Goal: Task Accomplishment & Management: Complete application form

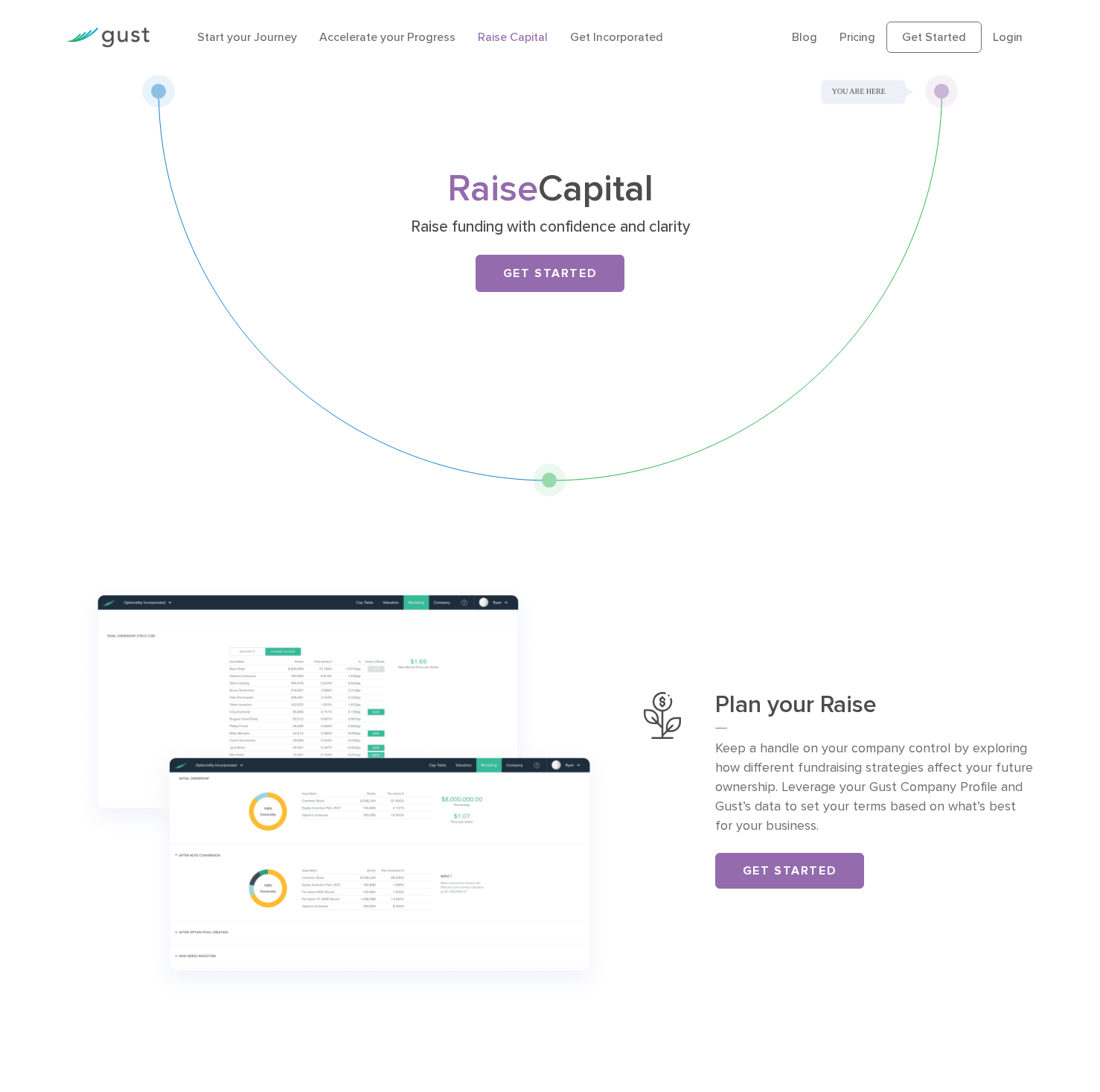
click at [547, 484] on div "Raise Capital Raise funding with confidence and clarity Get Started" at bounding box center [550, 285] width 818 height 422
click at [580, 275] on link "Get Started" at bounding box center [550, 273] width 149 height 37
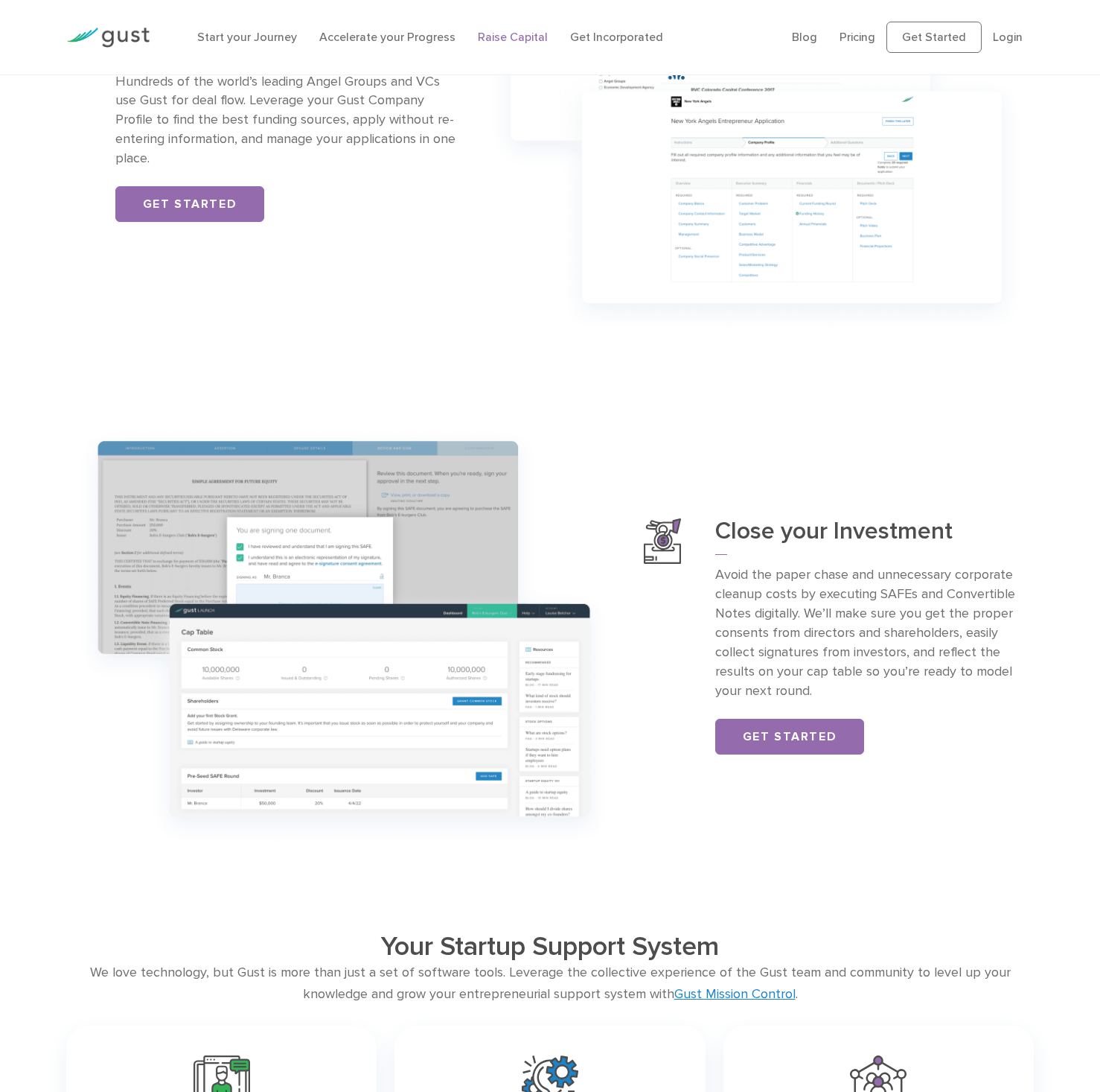
scroll to position [1311, 0]
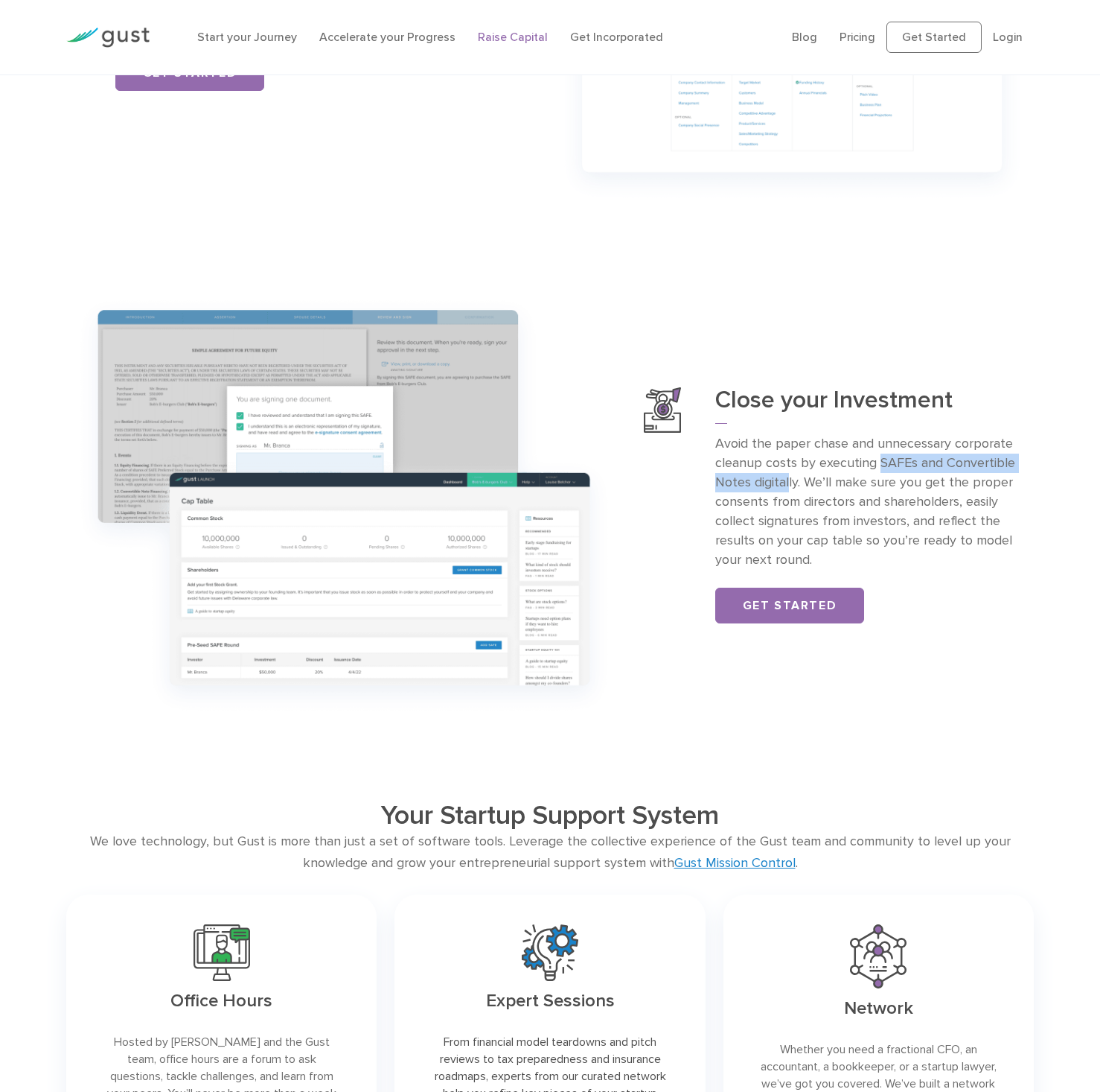
drag, startPoint x: 876, startPoint y: 462, endPoint x: 790, endPoint y: 479, distance: 87.7
click at [790, 479] on p "Avoid the paper chase and unnecessary corporate cleanup costs by executing SAFE…" at bounding box center [875, 501] width 319 height 135
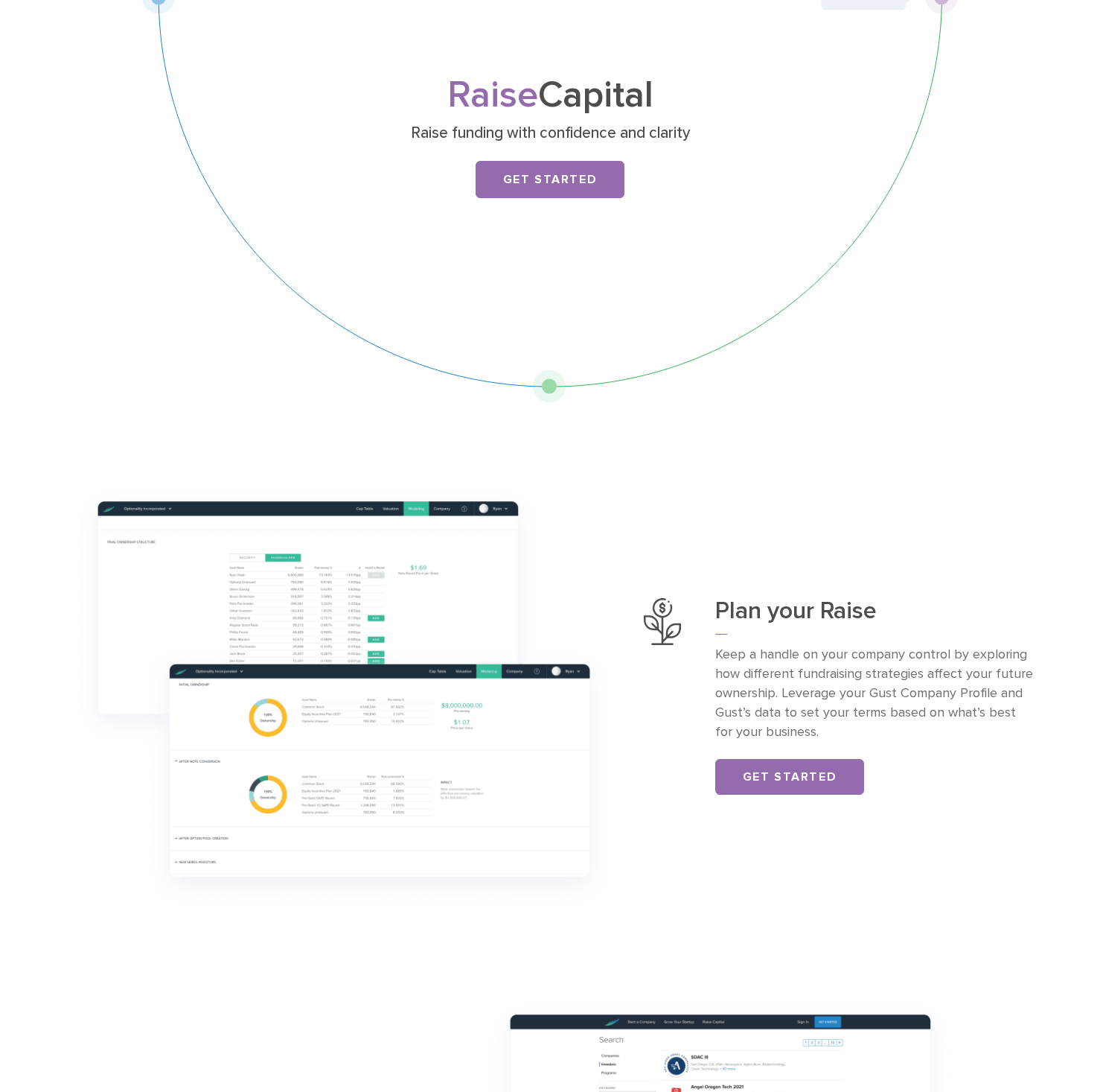
scroll to position [0, 0]
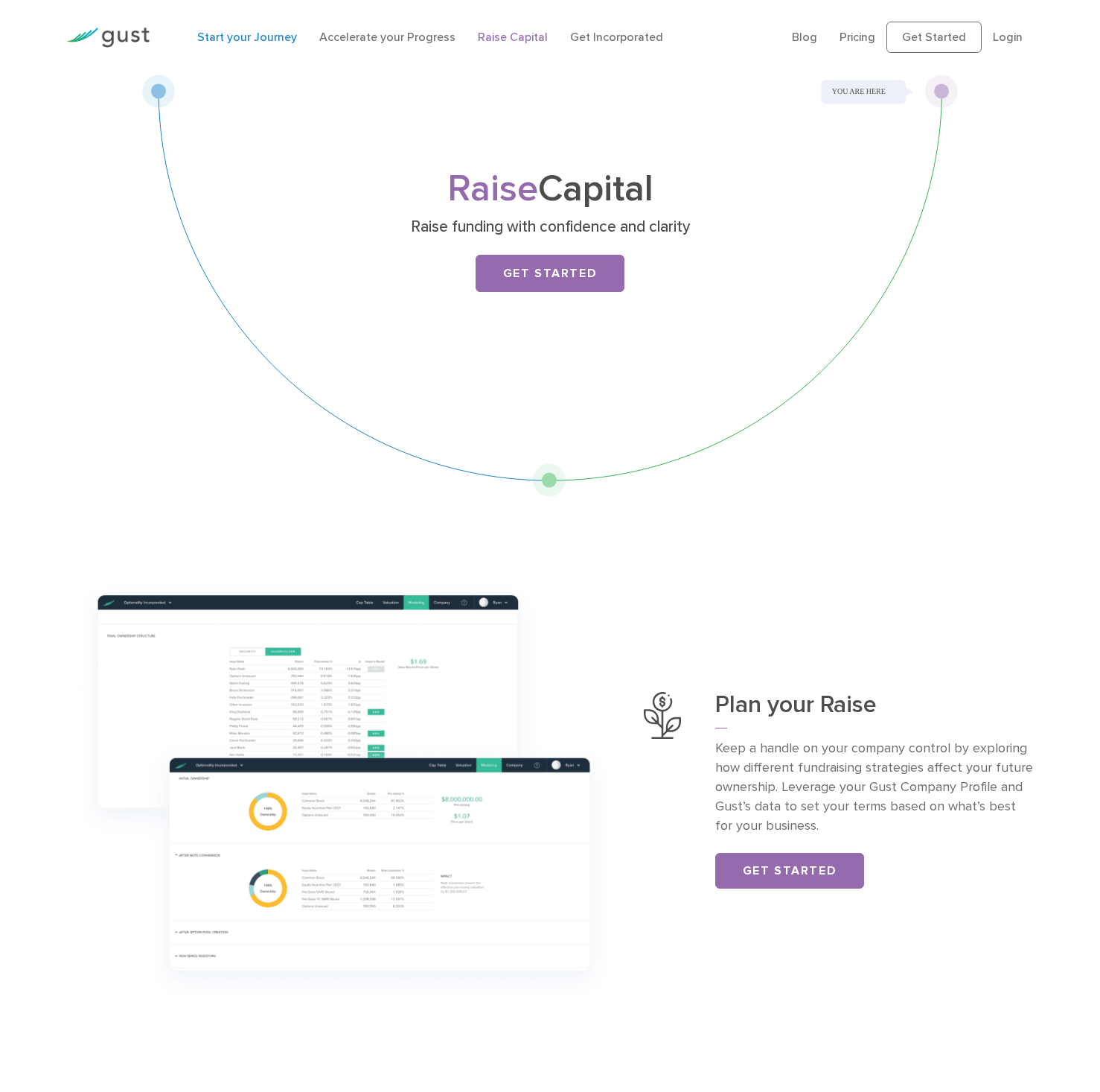
click at [276, 41] on link "Start your Journey" at bounding box center [247, 36] width 100 height 14
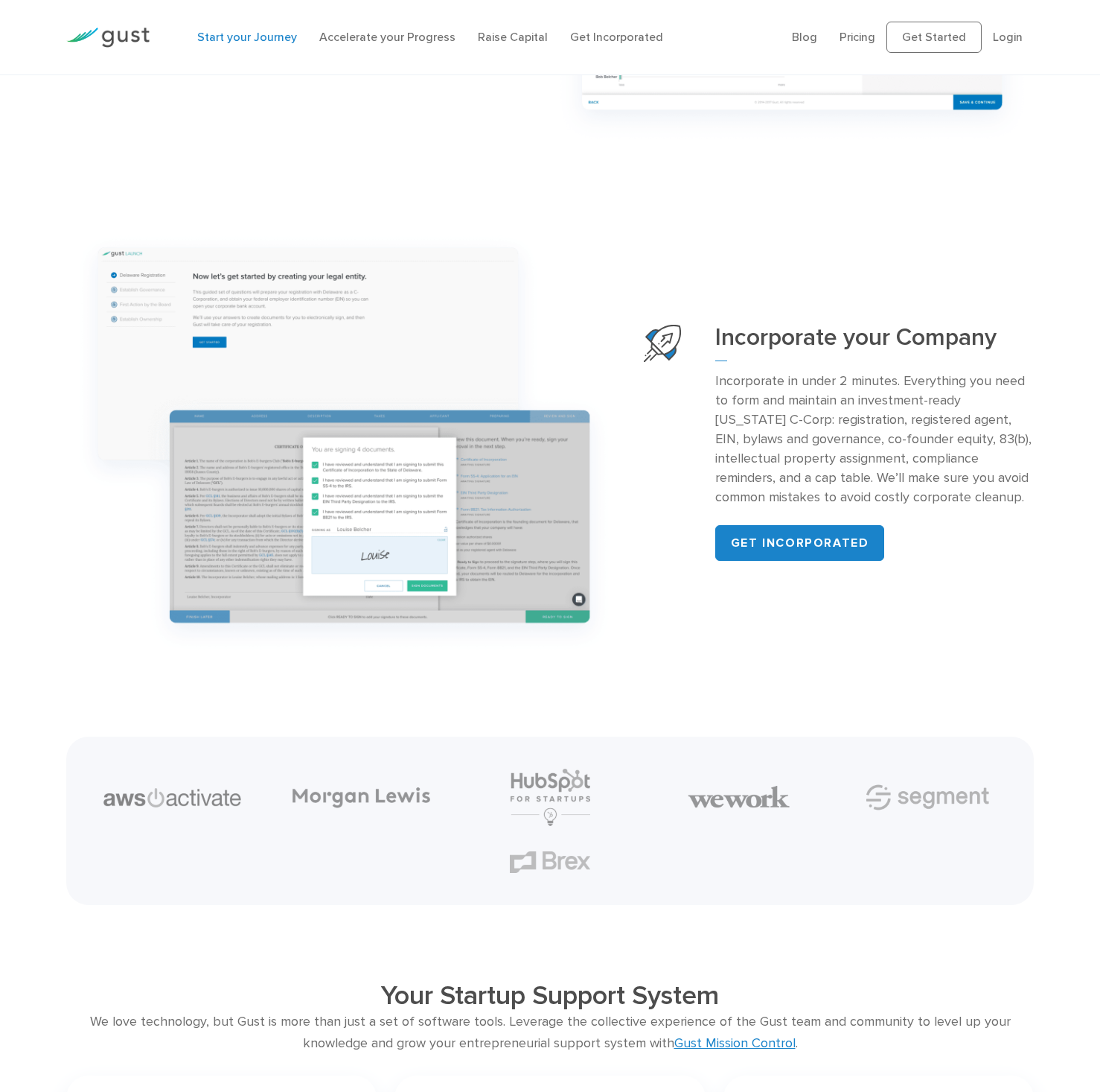
scroll to position [1277, 0]
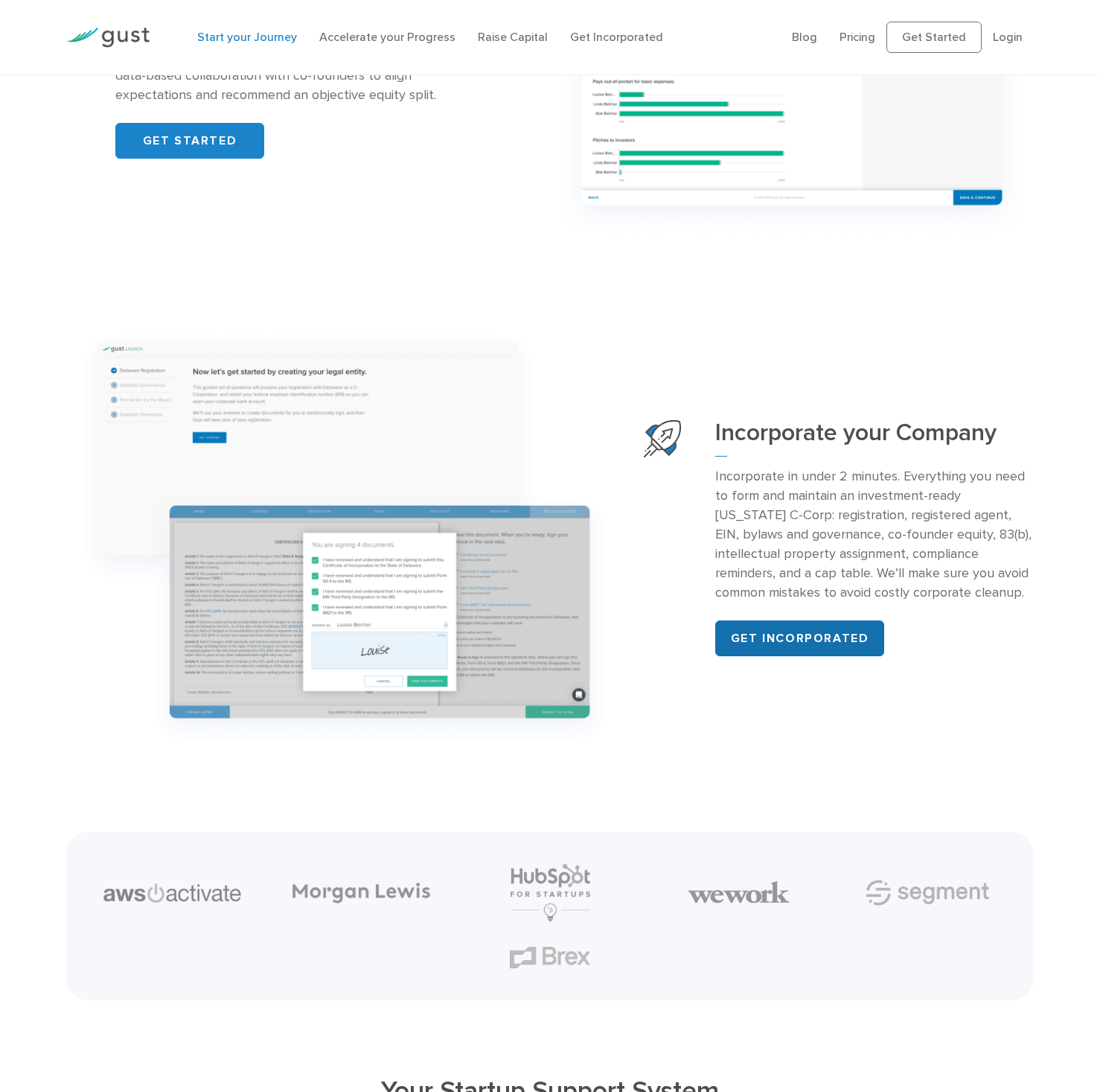
click at [809, 640] on link "Get incorporated" at bounding box center [800, 638] width 170 height 35
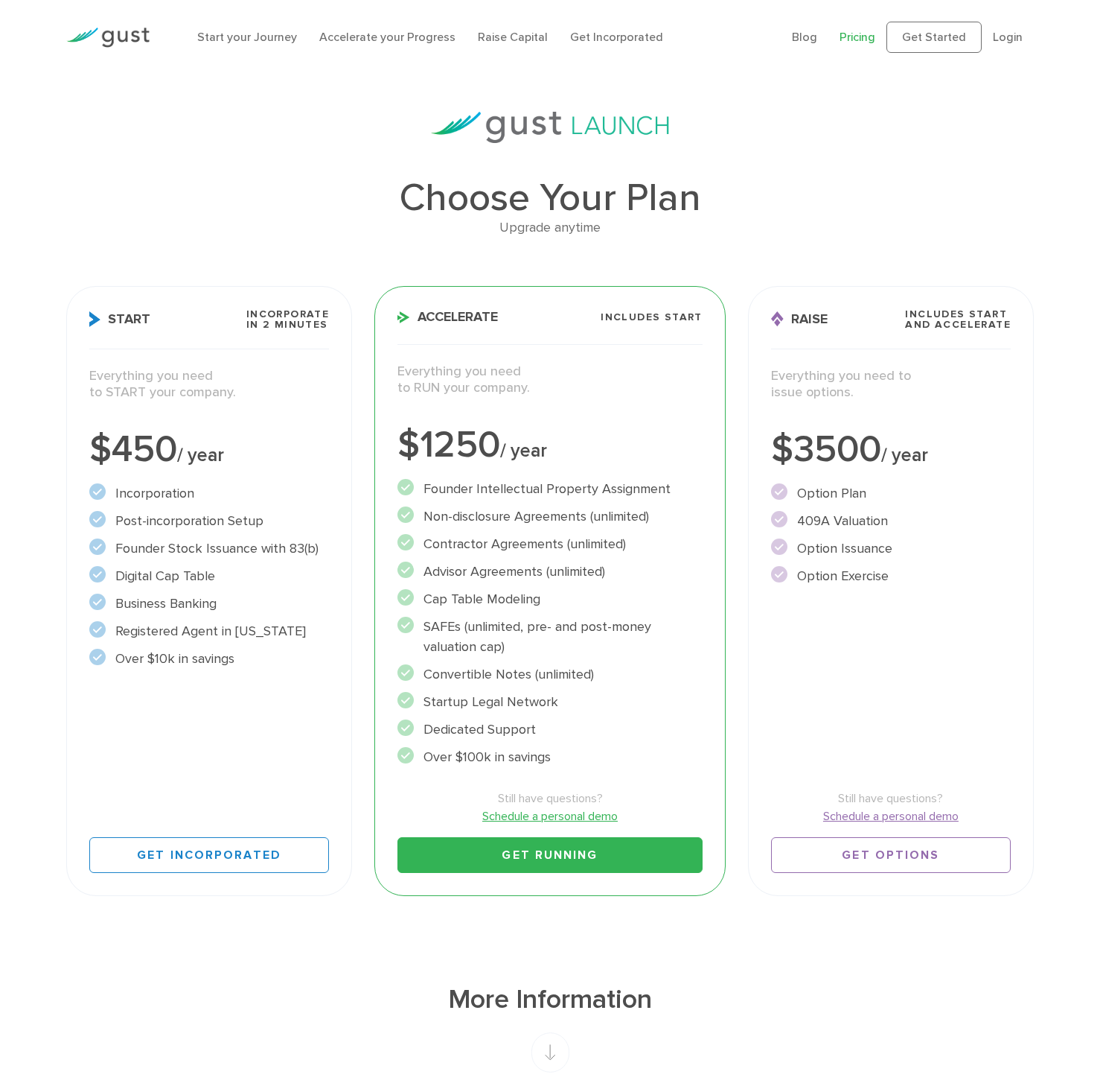
drag, startPoint x: 123, startPoint y: 525, endPoint x: 269, endPoint y: 619, distance: 173.6
click at [269, 619] on ul "Incorporation" at bounding box center [209, 576] width 239 height 185
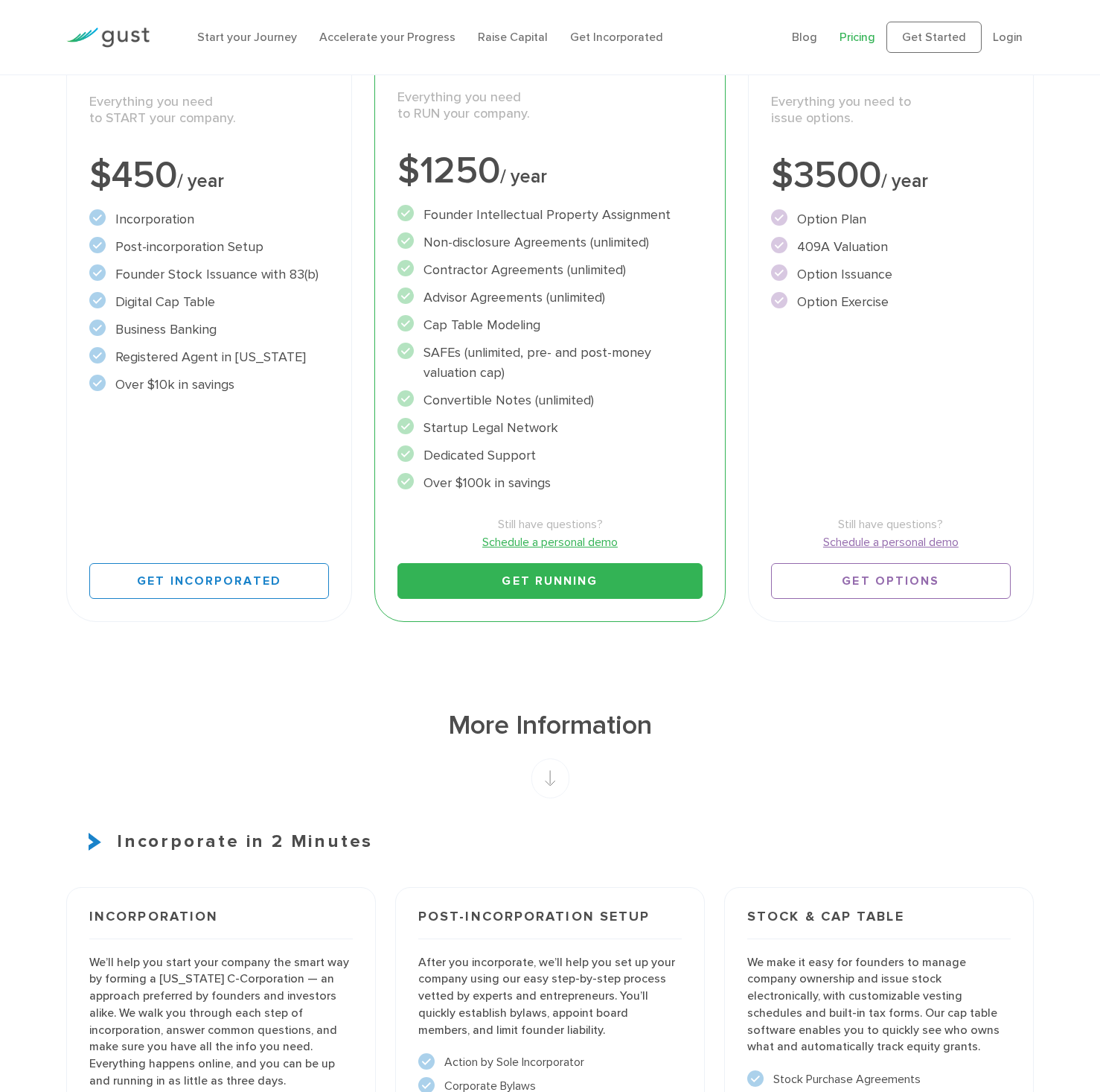
scroll to position [202, 0]
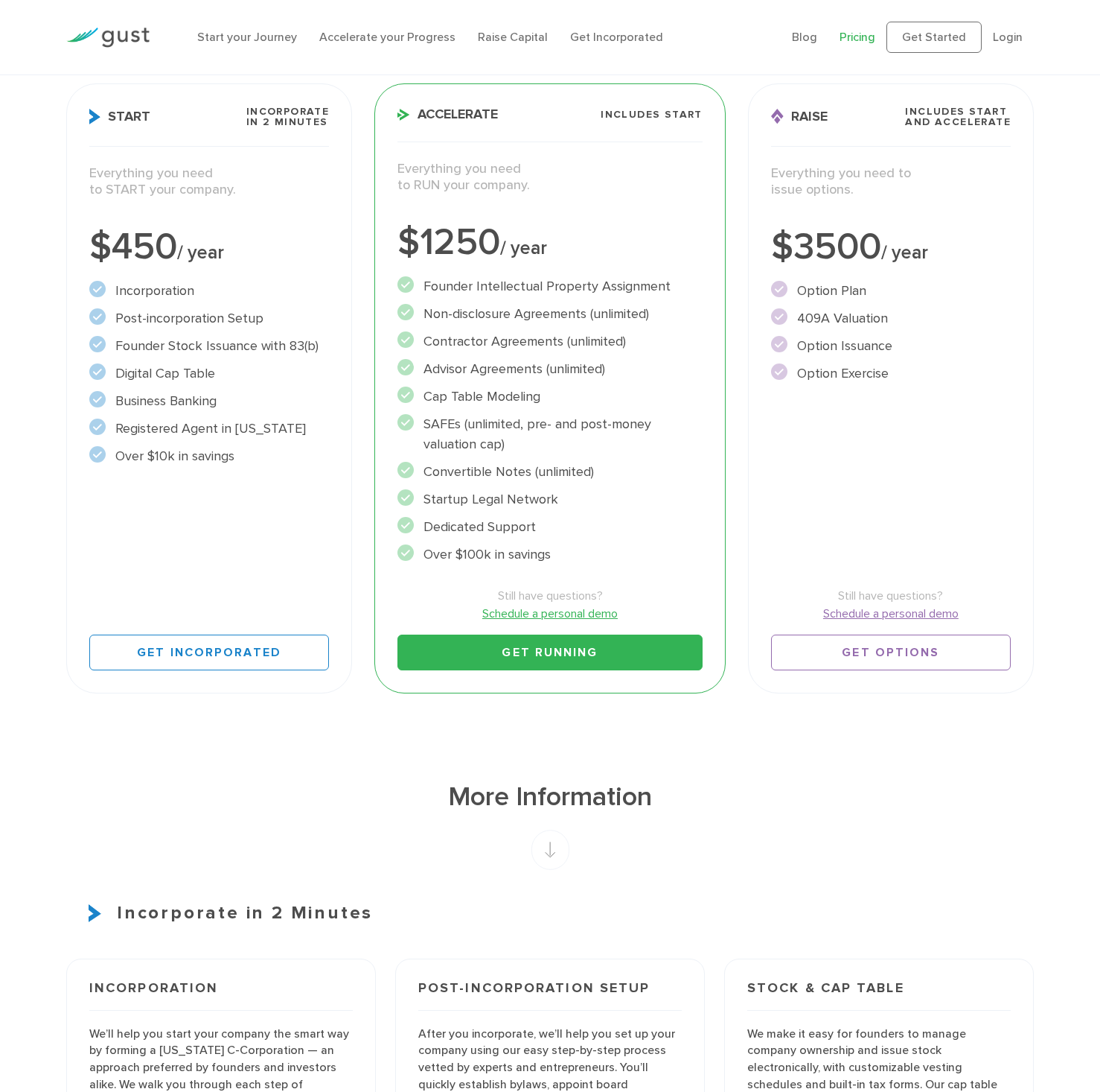
drag, startPoint x: 476, startPoint y: 421, endPoint x: 622, endPoint y: 475, distance: 155.7
click at [622, 475] on ul "Founder Intellectual Property Assignment" at bounding box center [550, 420] width 305 height 288
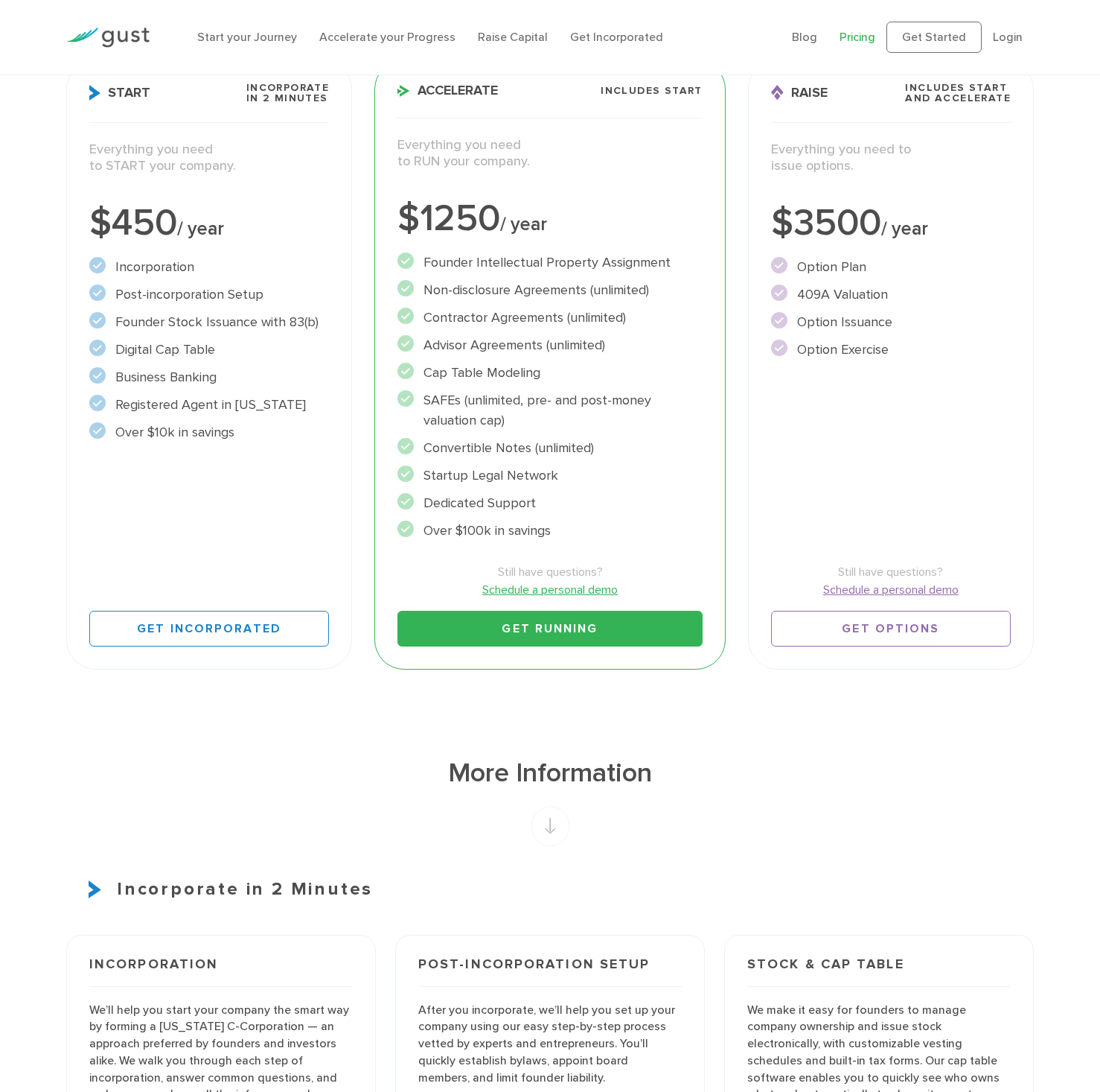
scroll to position [0, 0]
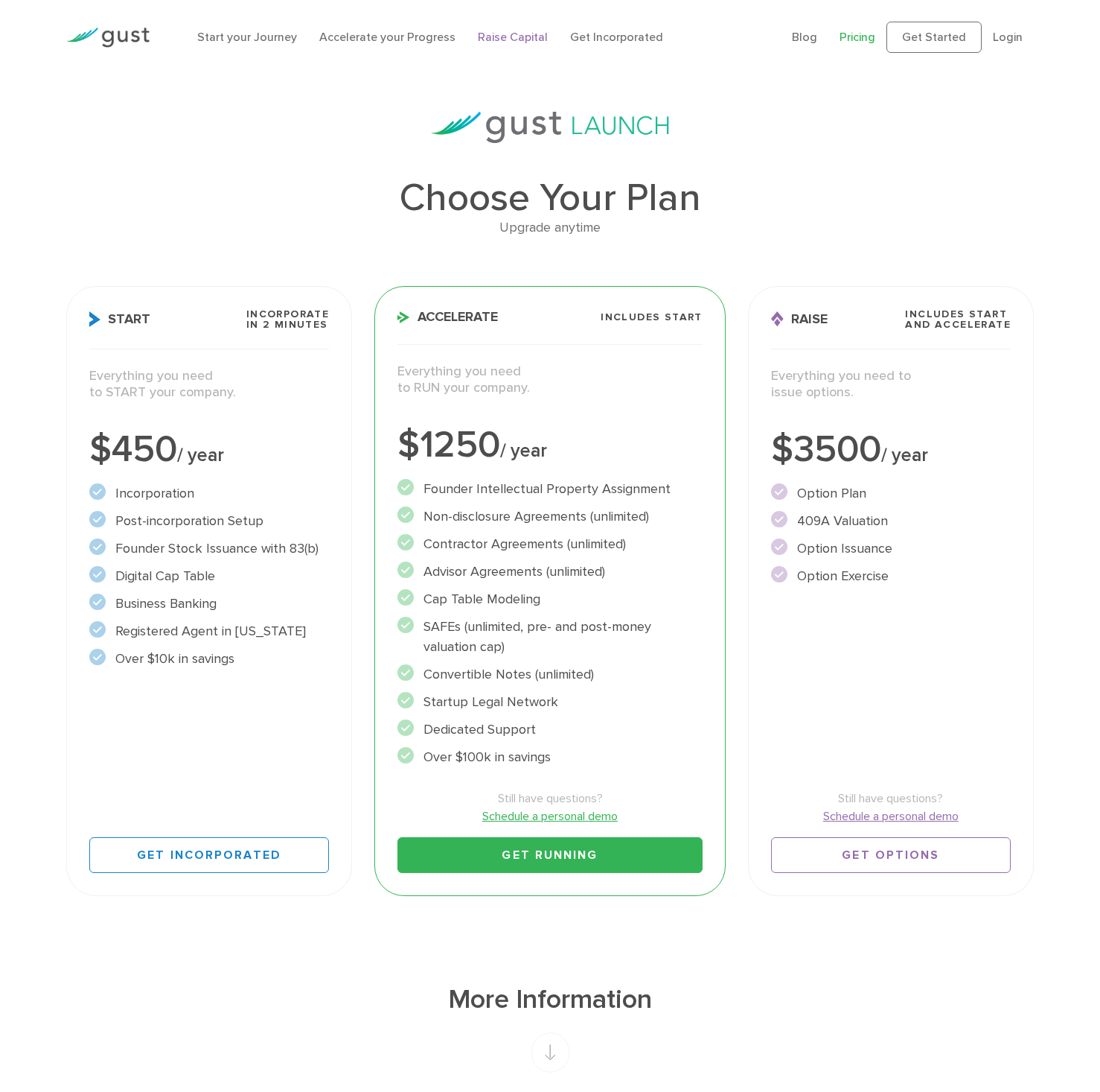
click at [492, 38] on link "Raise Capital" at bounding box center [512, 36] width 70 height 14
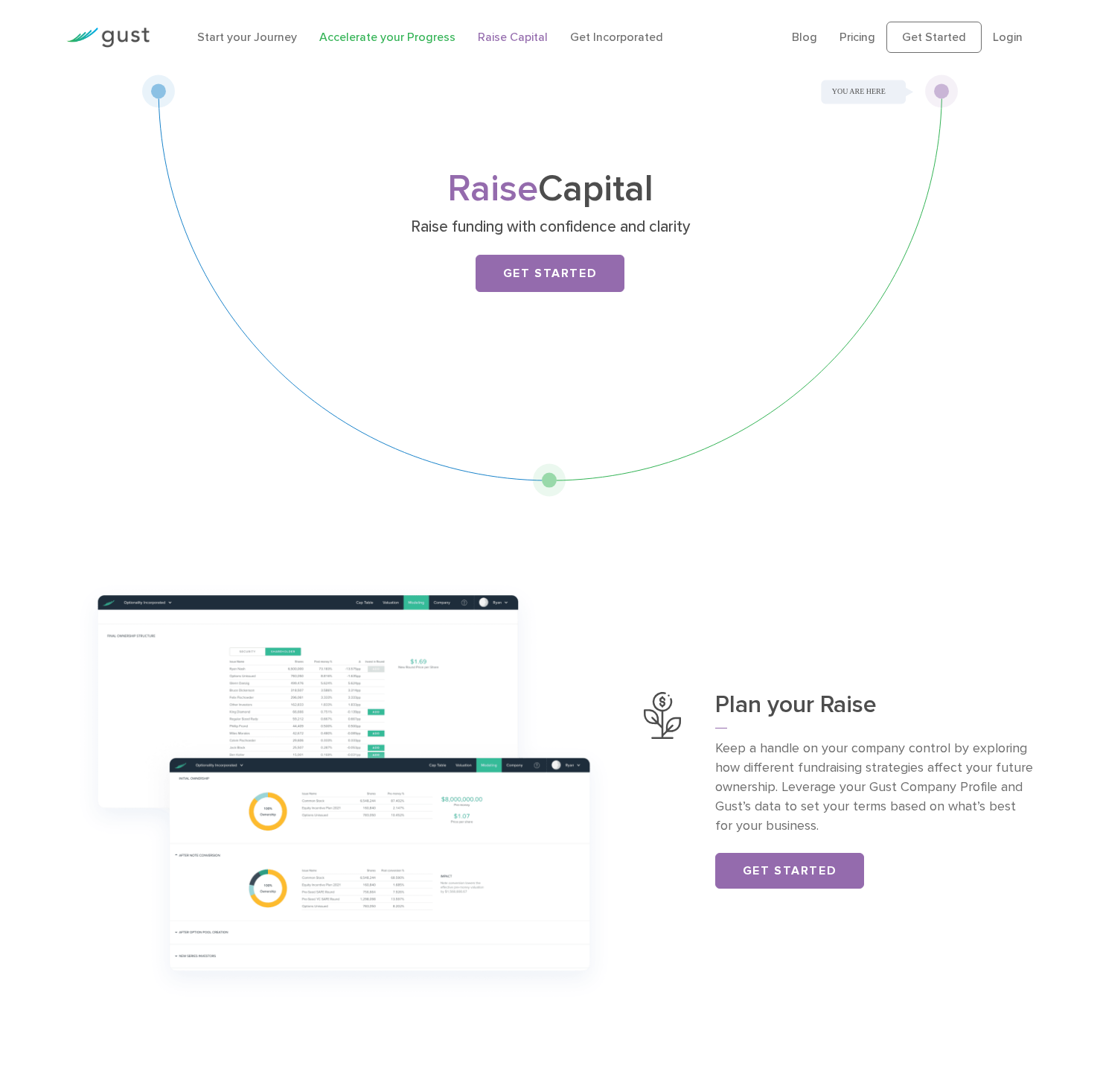
click at [415, 39] on link "Accelerate your Progress" at bounding box center [387, 36] width 136 height 14
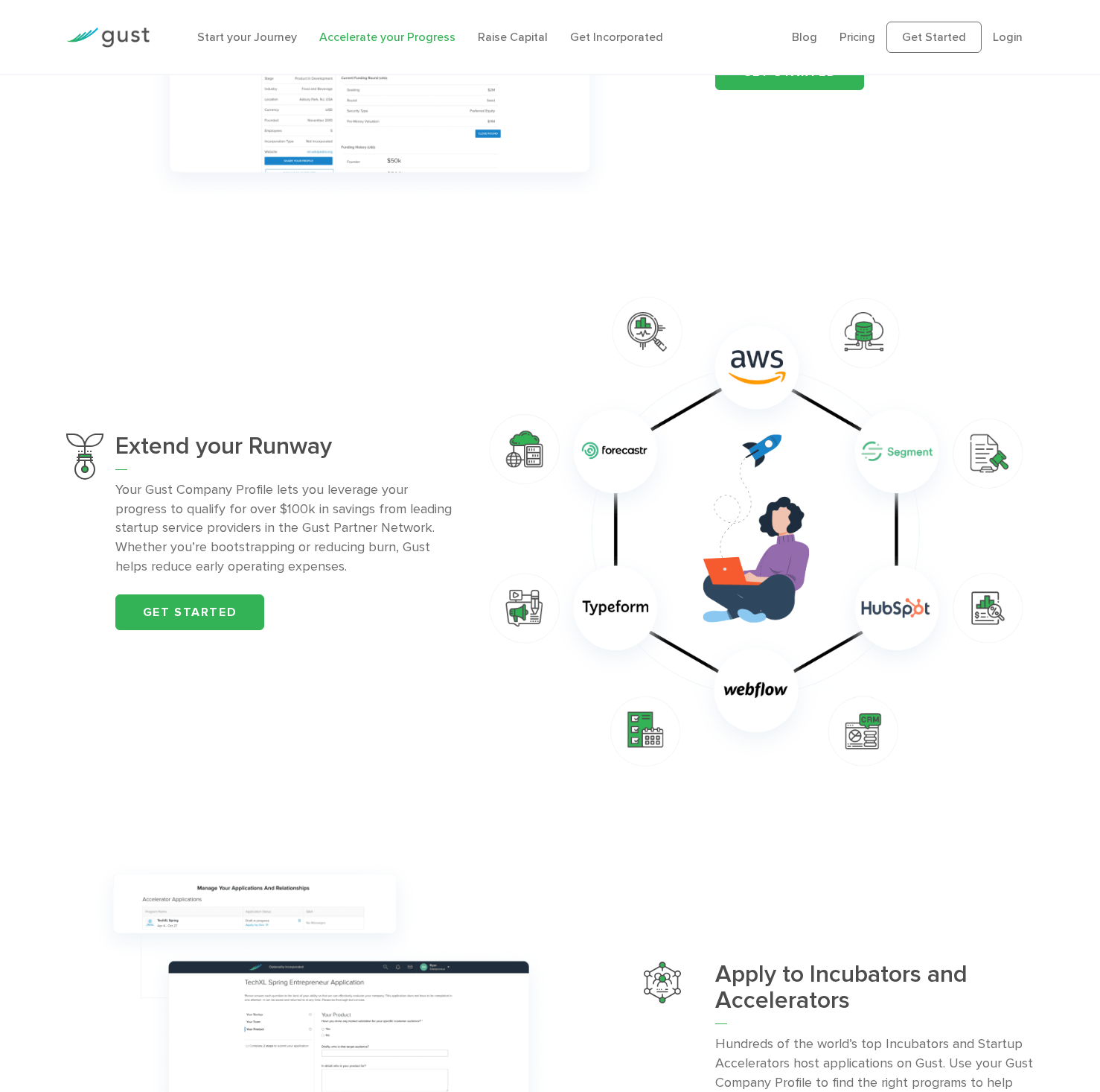
scroll to position [822, 0]
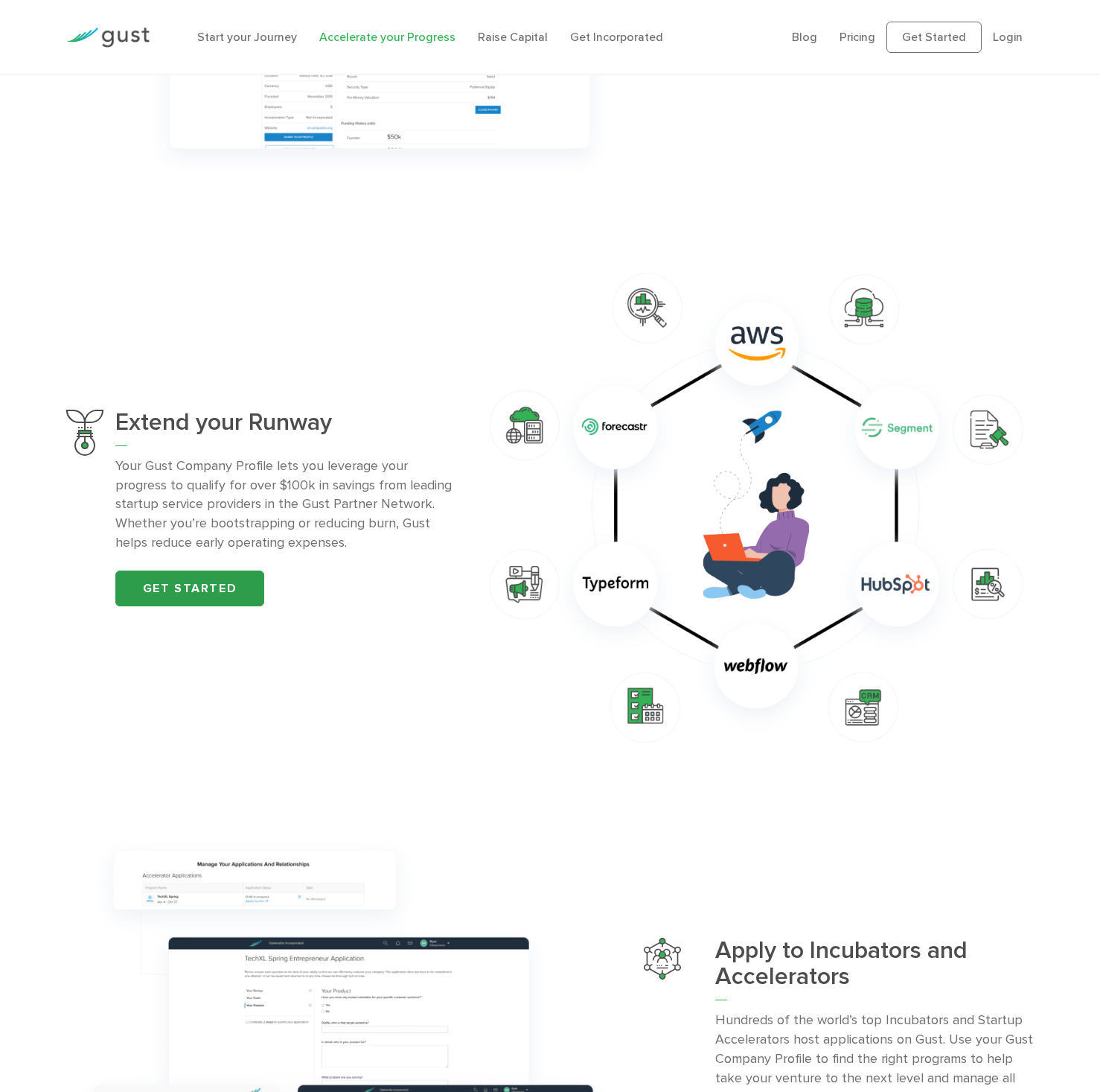
click at [196, 589] on link "Get started" at bounding box center [190, 588] width 149 height 35
